Goal: Information Seeking & Learning: Learn about a topic

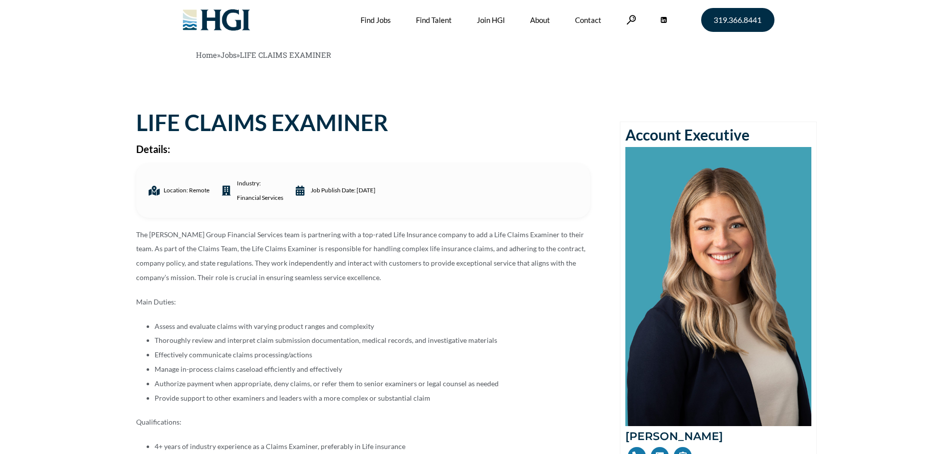
click at [446, 143] on div "LIFE CLAIMS EXAMINER Details: Location: Remote industry: Financial Services Job…" at bounding box center [370, 362] width 489 height 501
click at [384, 385] on li "Authorize payment when appropriate, deny claims, or refer them to senior examin…" at bounding box center [372, 384] width 435 height 14
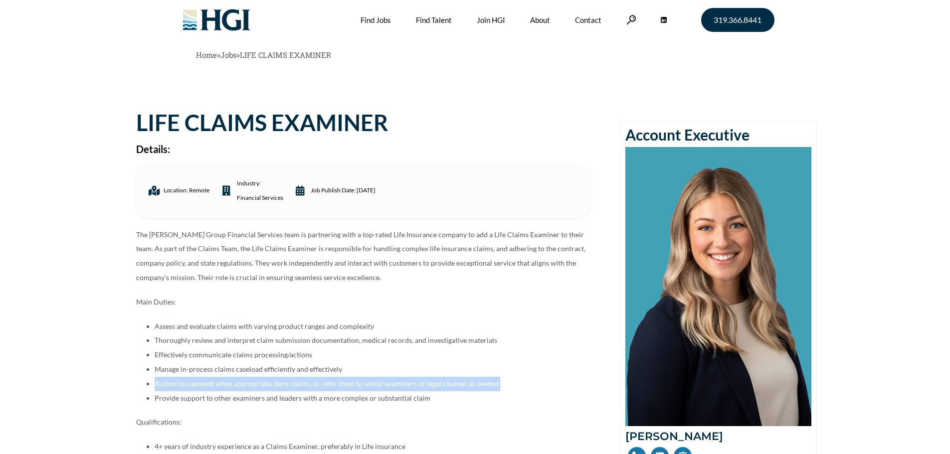
click at [384, 387] on li "Authorize payment when appropriate, deny claims, or refer them to senior examin…" at bounding box center [372, 384] width 435 height 14
copy ul "Authorize payment when appropriate, deny claims, or refer them to senior examin…"
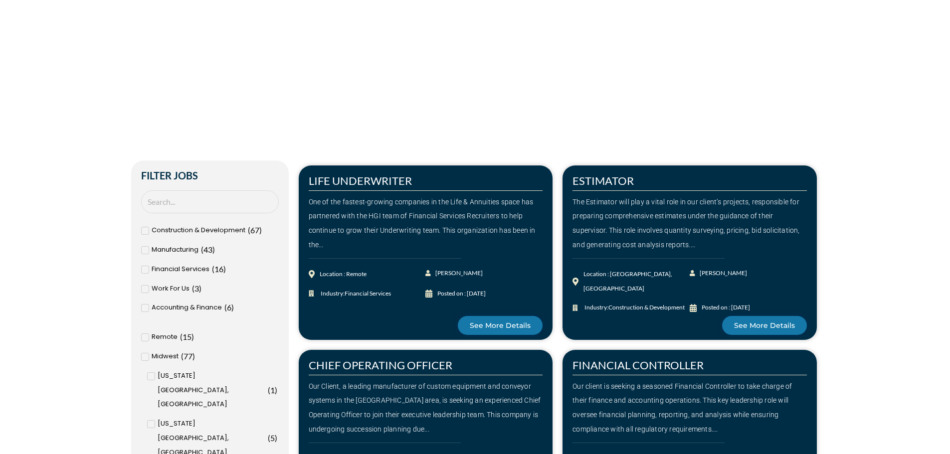
scroll to position [199, 0]
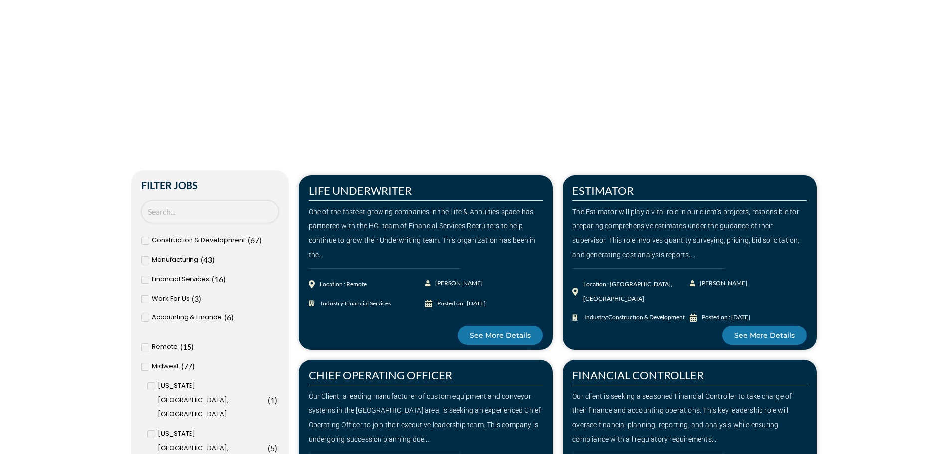
click at [201, 220] on input "Search Job" at bounding box center [210, 211] width 138 height 23
type input "examiner"
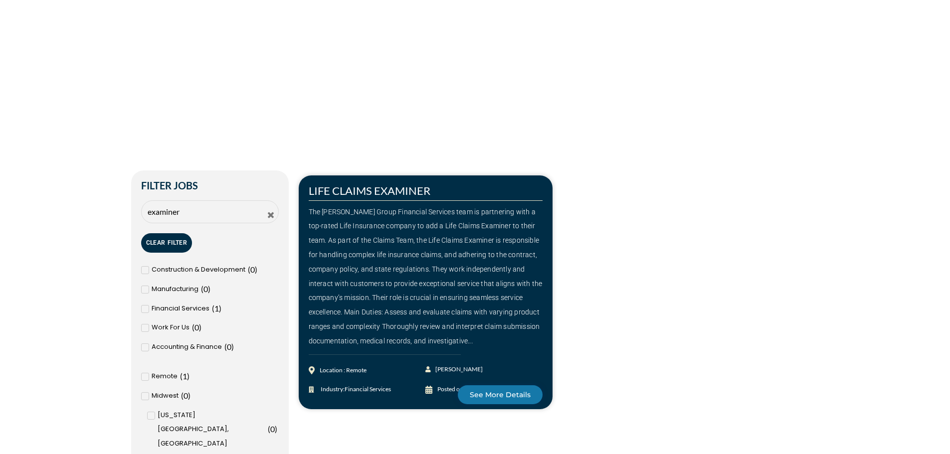
click at [690, 218] on div "LIFE CLAIMS EXAMINER The [PERSON_NAME] Group Financial Services team is partner…" at bounding box center [558, 292] width 528 height 244
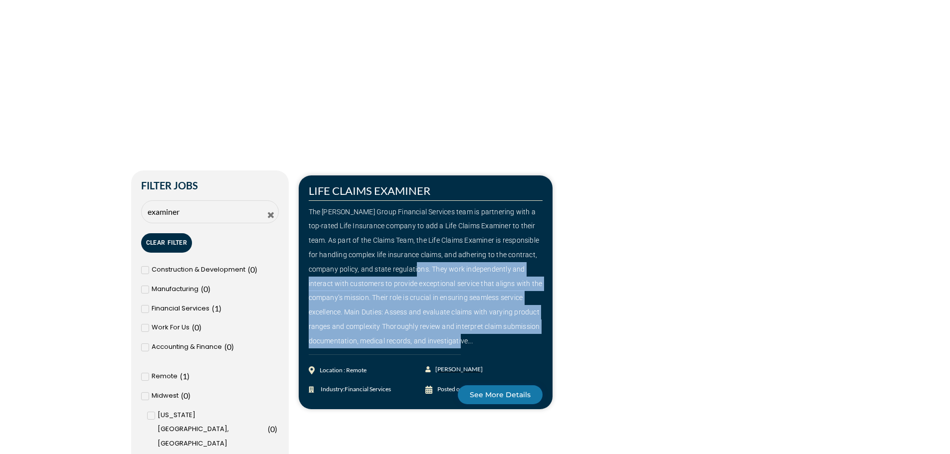
drag, startPoint x: 432, startPoint y: 267, endPoint x: 483, endPoint y: 373, distance: 118.2
click at [482, 349] on div "LIFE CLAIMS EXAMINER The [PERSON_NAME] Group Financial Services team is partner…" at bounding box center [426, 292] width 254 height 234
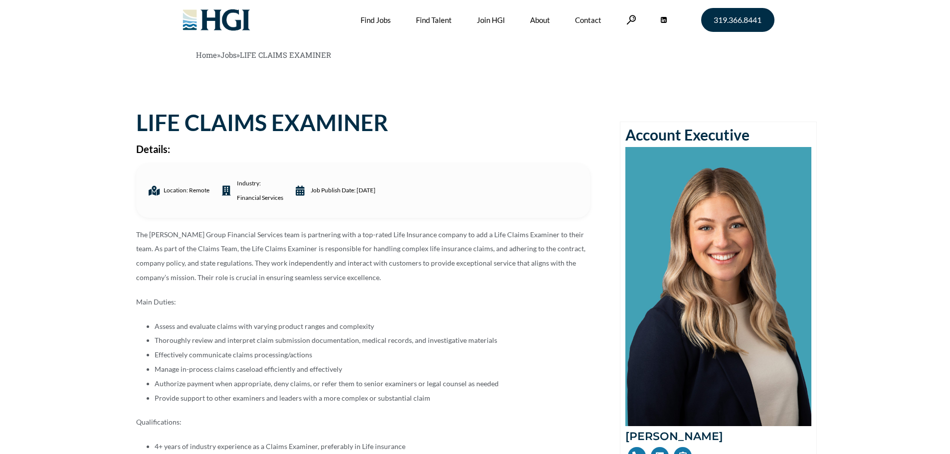
click at [368, 280] on p "The Harrison Group Financial Services team is partnering with a top-rated Life …" at bounding box center [363, 256] width 454 height 57
click at [577, 244] on p "The Harrison Group Financial Services team is partnering with a top-rated Life …" at bounding box center [363, 256] width 454 height 57
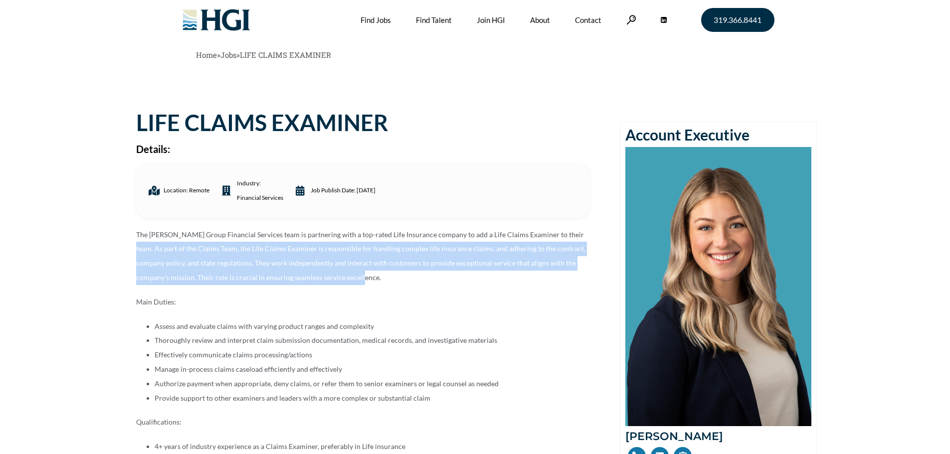
drag, startPoint x: 565, startPoint y: 235, endPoint x: 574, endPoint y: 285, distance: 50.7
click at [574, 285] on p "The Harrison Group Financial Services team is partnering with a top-rated Life …" at bounding box center [363, 256] width 454 height 57
copy p "As part of the Claims Team, the Life Claims Examiner is responsible for handlin…"
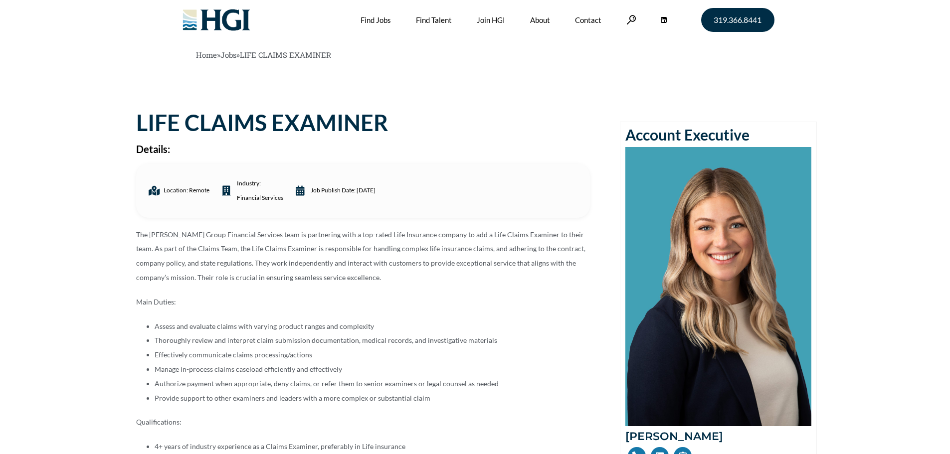
click at [363, 301] on p "Main Duties:" at bounding box center [363, 302] width 454 height 14
